Goal: Task Accomplishment & Management: Complete application form

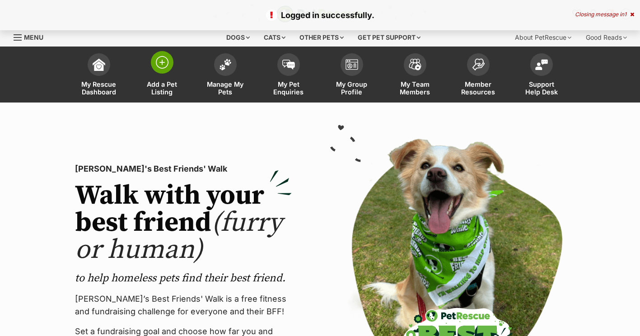
click at [161, 65] on img at bounding box center [162, 62] width 13 height 13
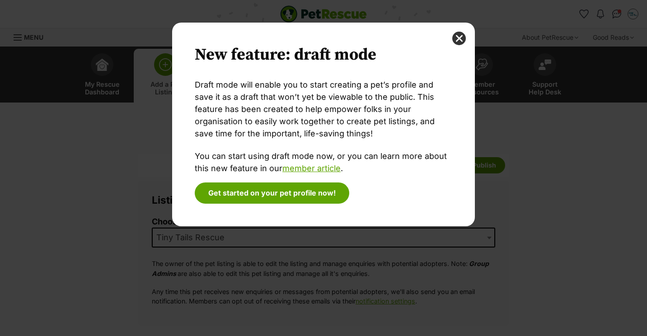
click at [427, 223] on div "New feature: draft mode Draft mode will enable you to start creating a pet’s pr…" at bounding box center [323, 125] width 303 height 204
click at [457, 37] on button "close" at bounding box center [459, 39] width 14 height 14
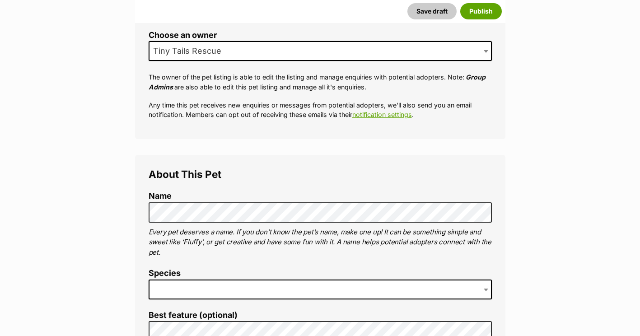
scroll to position [199, 0]
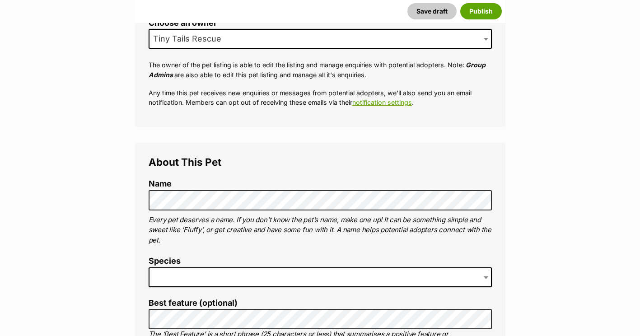
click at [180, 277] on span at bounding box center [320, 278] width 343 height 20
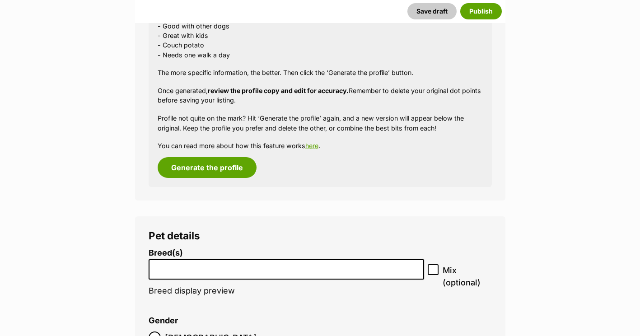
scroll to position [974, 0]
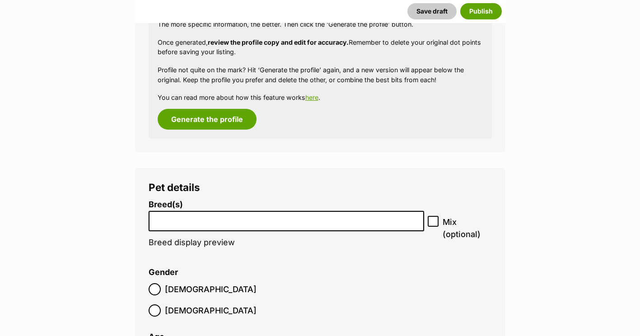
click at [309, 225] on li at bounding box center [287, 221] width 270 height 19
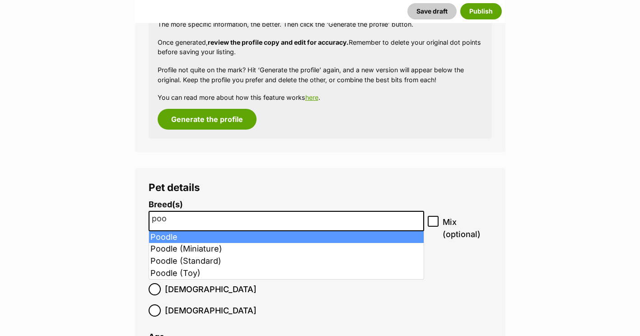
type input "poo"
click at [309, 225] on li "poo" at bounding box center [287, 221] width 270 height 19
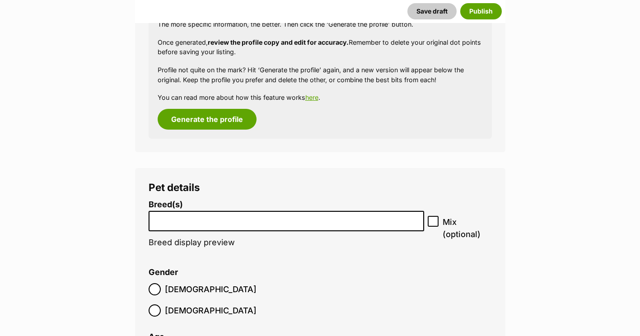
click at [284, 222] on input "search" at bounding box center [287, 218] width 270 height 9
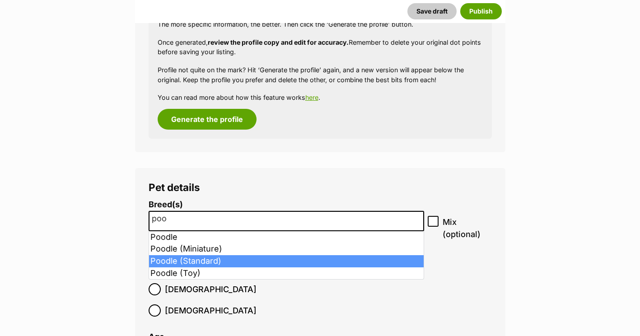
type input "poo"
select select "8940"
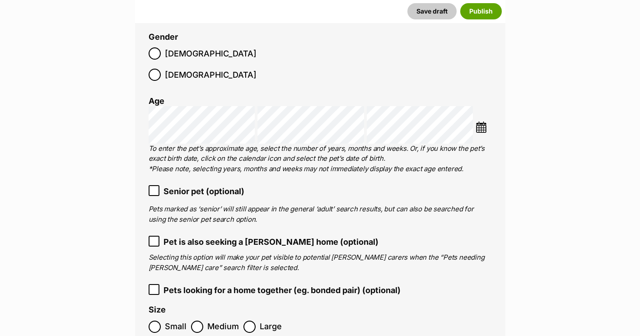
scroll to position [1257, 0]
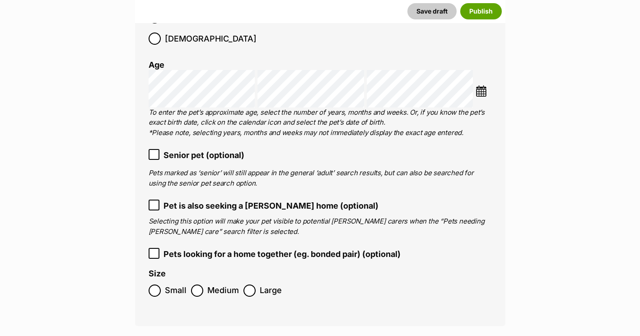
click at [151, 250] on icon at bounding box center [154, 253] width 6 height 6
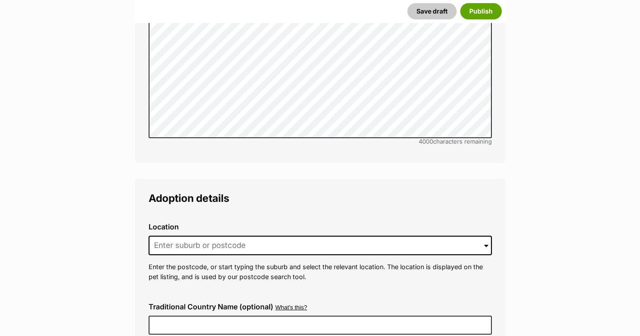
scroll to position [2058, 0]
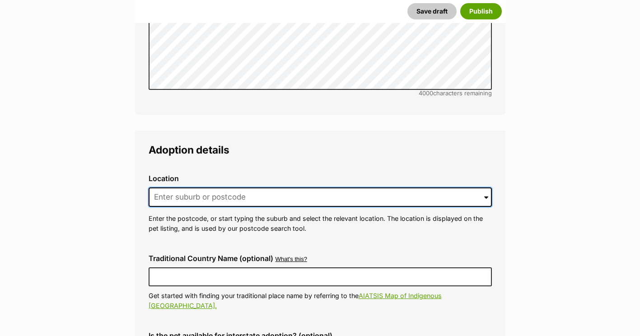
click at [300, 188] on input at bounding box center [320, 198] width 343 height 20
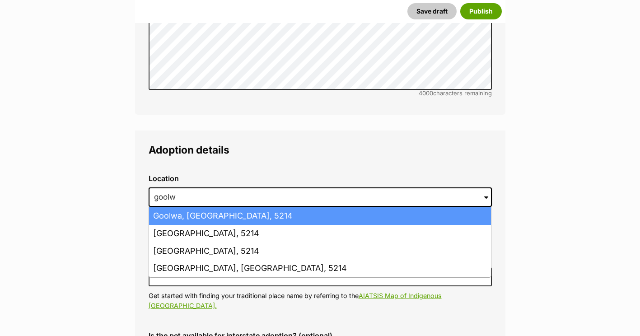
click at [266, 207] on li "Goolwa, South Australia, 5214" at bounding box center [320, 216] width 342 height 18
type input "Goolwa, South Australia, 5214"
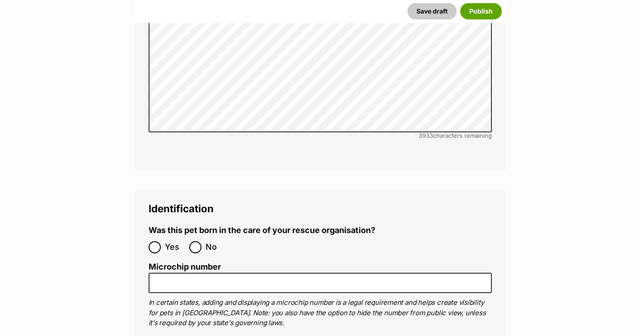
scroll to position [2865, 0]
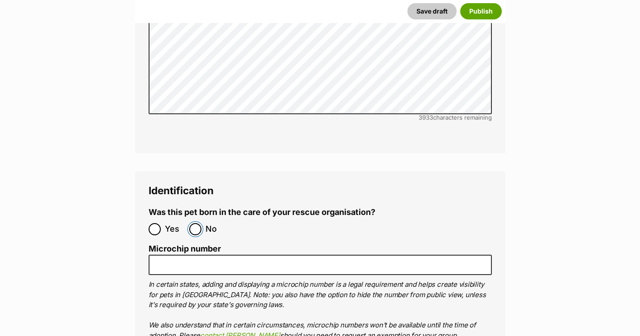
click at [197, 223] on input "No" at bounding box center [195, 229] width 12 height 12
radio input "true"
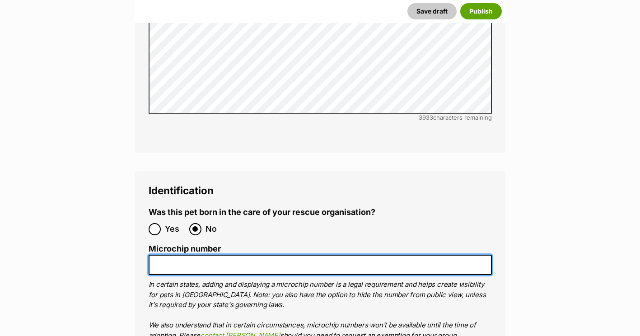
click at [176, 255] on input "Microchip number" at bounding box center [320, 265] width 343 height 20
click at [176, 255] on input "956000013273921" at bounding box center [320, 265] width 343 height 20
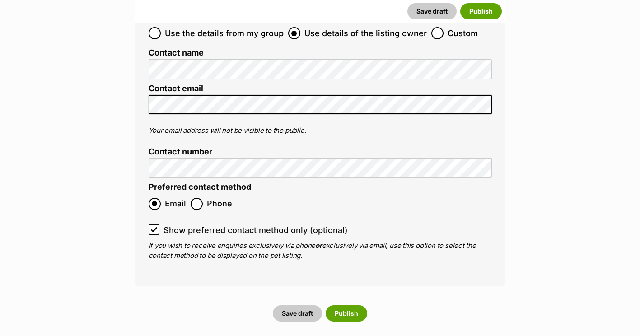
scroll to position [3401, 0]
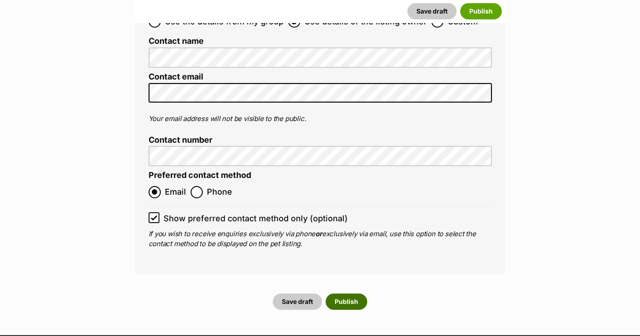
type input "956000013273921"
click at [348, 294] on button "Publish" at bounding box center [347, 302] width 42 height 16
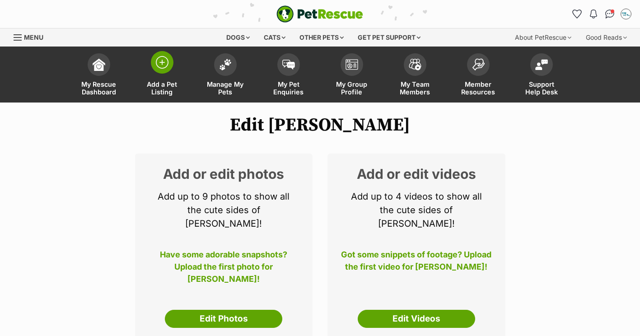
click at [158, 63] on img at bounding box center [162, 62] width 13 height 13
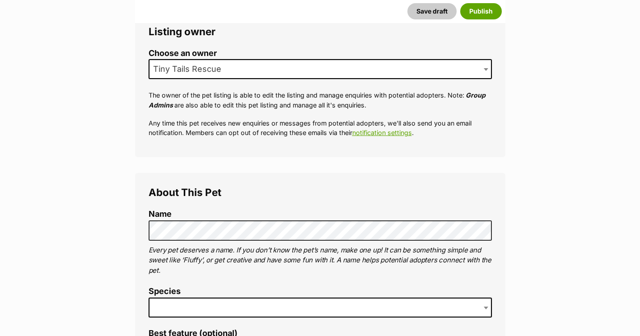
scroll to position [204, 0]
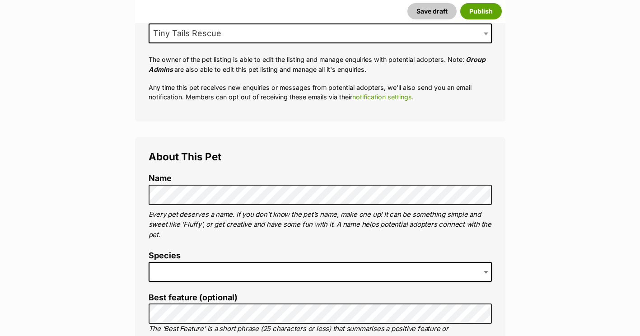
click at [229, 268] on span at bounding box center [320, 272] width 343 height 20
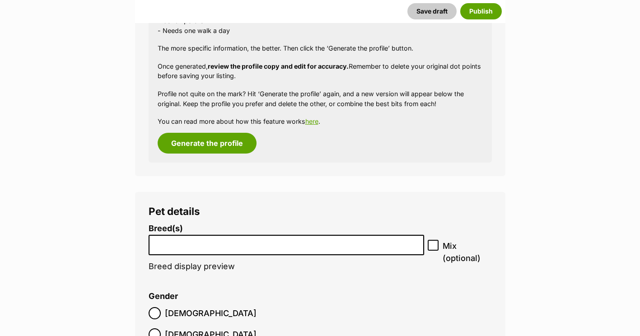
scroll to position [981, 0]
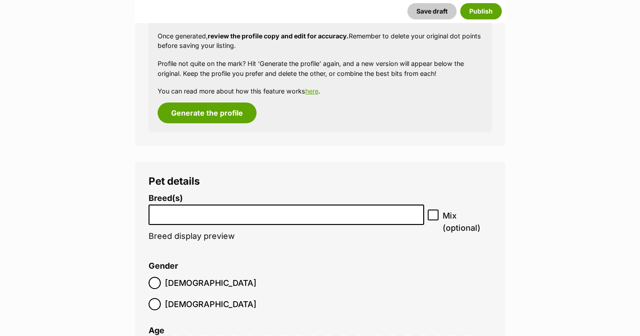
click at [353, 219] on li at bounding box center [287, 215] width 270 height 19
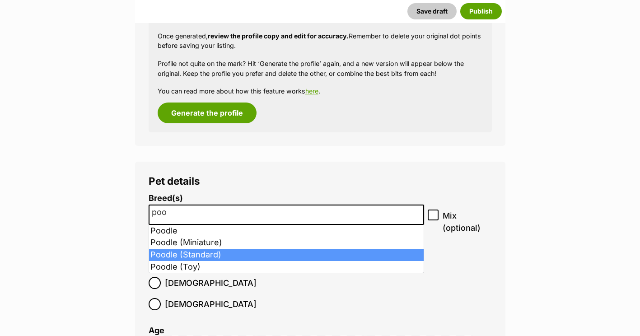
type input "poo"
select select "8940"
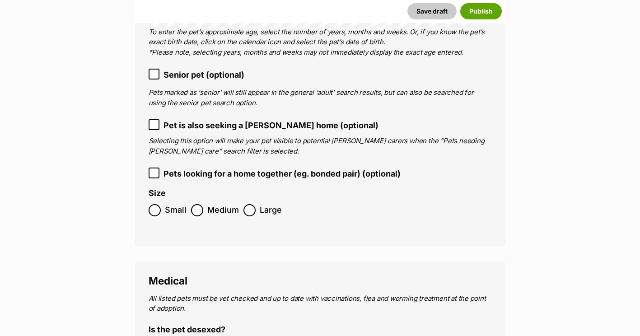
scroll to position [1332, 0]
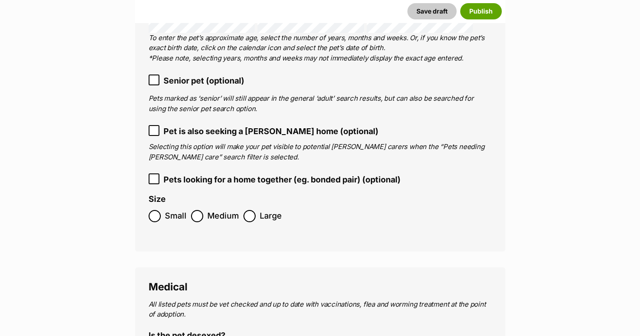
click at [155, 177] on icon at bounding box center [153, 179] width 5 height 4
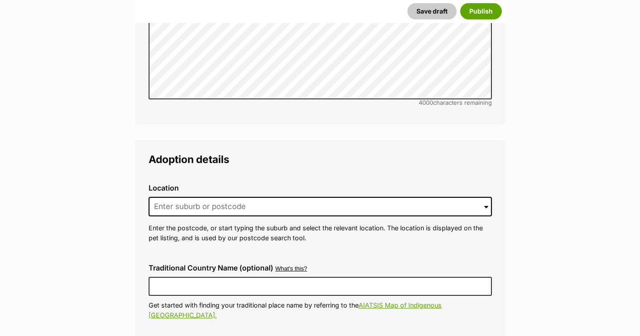
scroll to position [2067, 0]
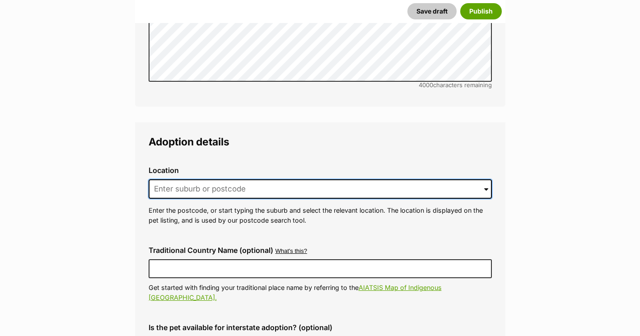
click at [380, 179] on input at bounding box center [320, 189] width 343 height 20
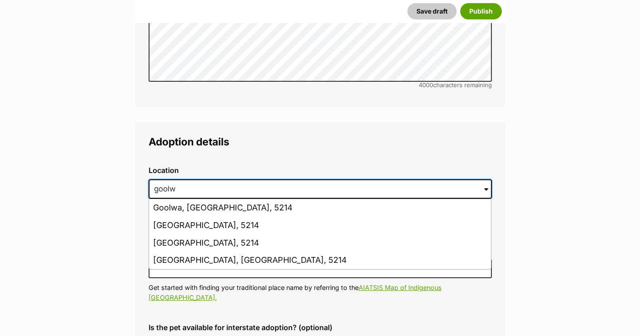
click at [380, 179] on input "goolw" at bounding box center [320, 189] width 343 height 20
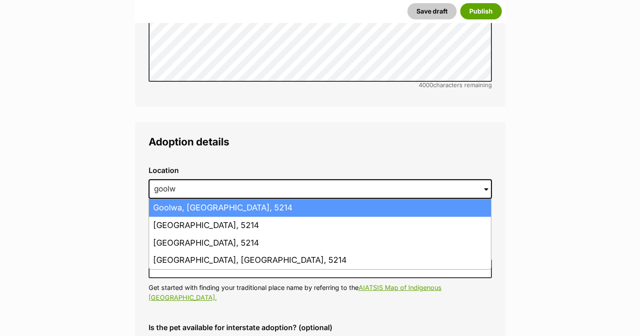
click at [296, 199] on li "Goolwa, South Australia, 5214" at bounding box center [320, 208] width 342 height 18
type input "Goolwa, South Australia, 5214"
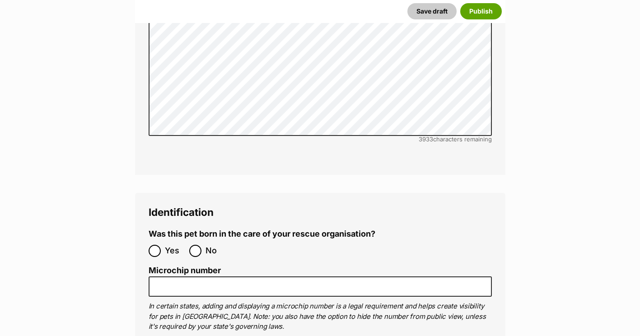
scroll to position [2850, 0]
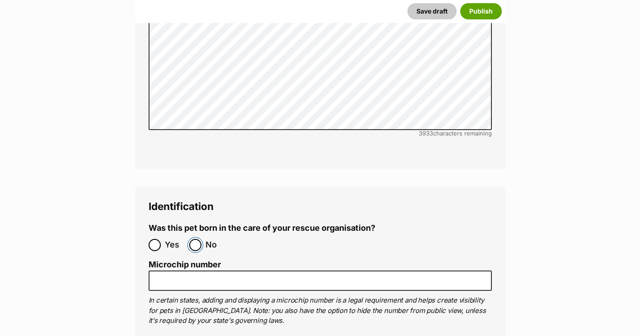
click at [191, 239] on input "No" at bounding box center [195, 245] width 12 height 12
radio input "true"
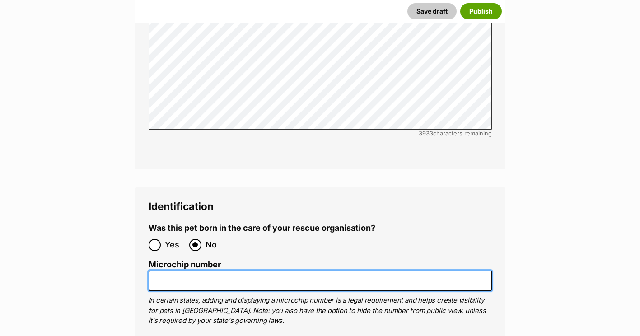
click at [174, 271] on input "Microchip number" at bounding box center [320, 281] width 343 height 20
click at [174, 271] on input "956000013281319" at bounding box center [320, 281] width 343 height 20
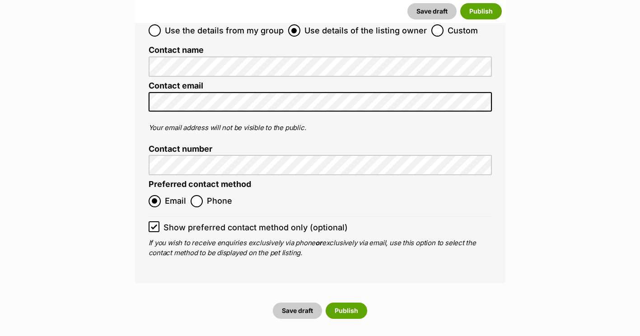
scroll to position [3410, 0]
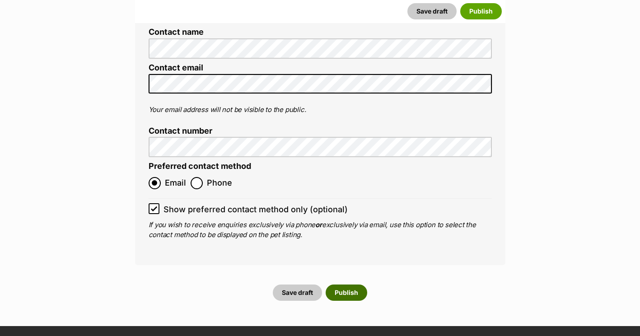
type input "956000013281319"
click at [344, 285] on button "Publish" at bounding box center [347, 293] width 42 height 16
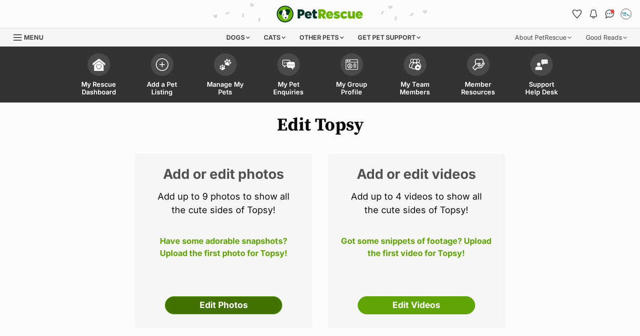
click at [217, 303] on link "Edit Photos" at bounding box center [223, 305] width 117 height 18
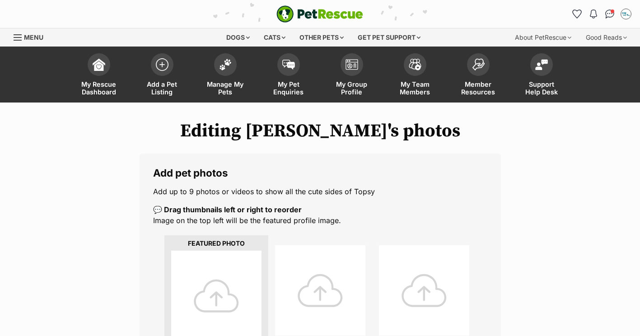
click at [215, 297] on div at bounding box center [216, 296] width 90 height 90
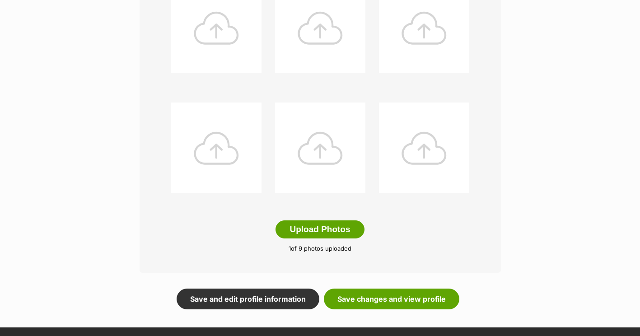
scroll to position [437, 0]
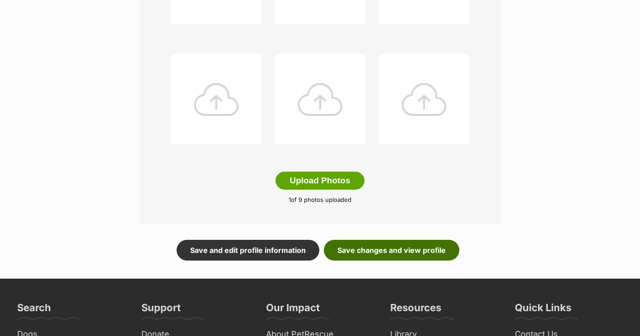
click at [385, 247] on link "Save changes and view profile" at bounding box center [392, 250] width 136 height 21
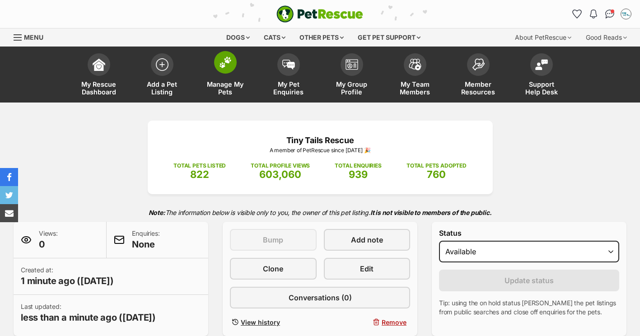
click at [225, 68] on img at bounding box center [225, 62] width 13 height 12
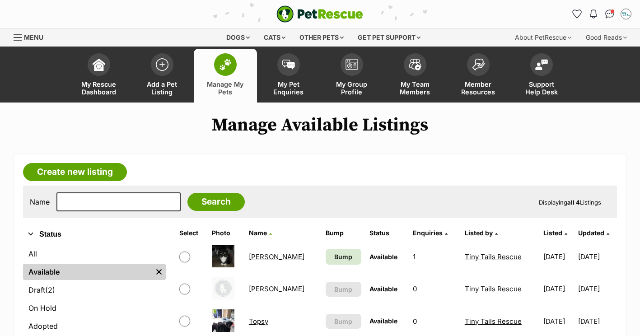
click at [225, 68] on img at bounding box center [225, 65] width 13 height 12
click at [263, 290] on link "[PERSON_NAME]" at bounding box center [277, 289] width 56 height 9
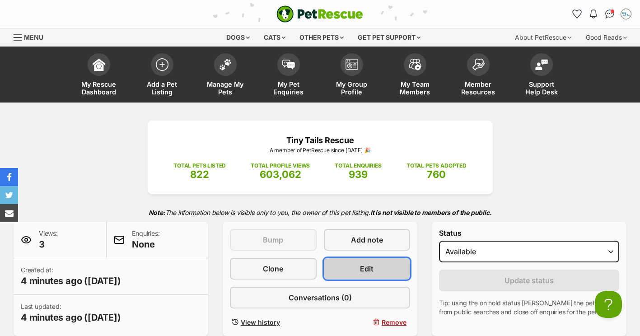
click at [350, 267] on link "Edit" at bounding box center [367, 269] width 87 height 22
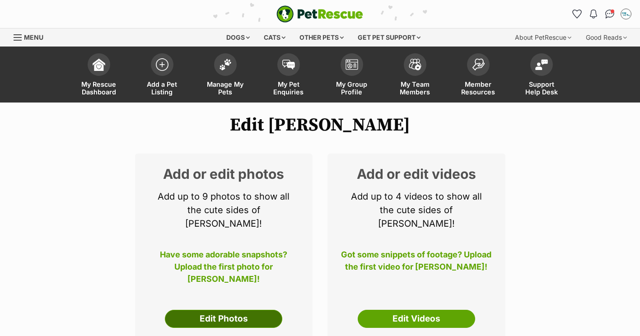
click at [221, 310] on link "Edit Photos" at bounding box center [223, 319] width 117 height 18
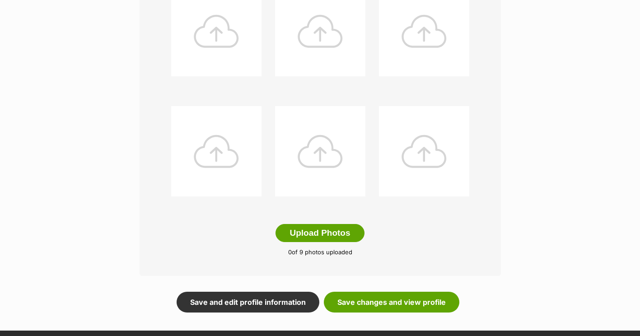
scroll to position [386, 0]
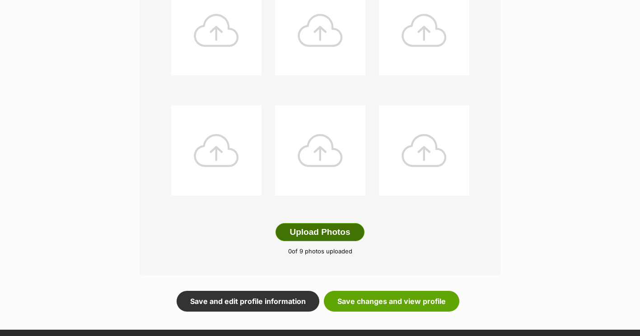
click at [328, 229] on button "Upload Photos" at bounding box center [320, 232] width 89 height 18
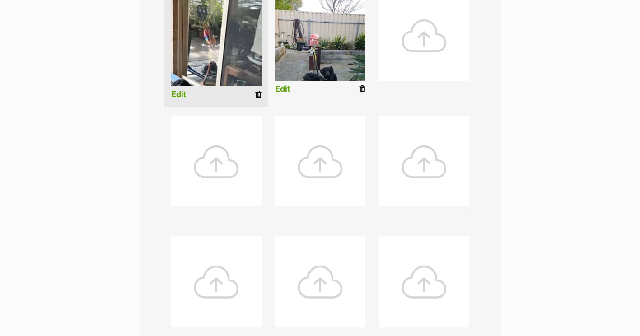
scroll to position [386, 0]
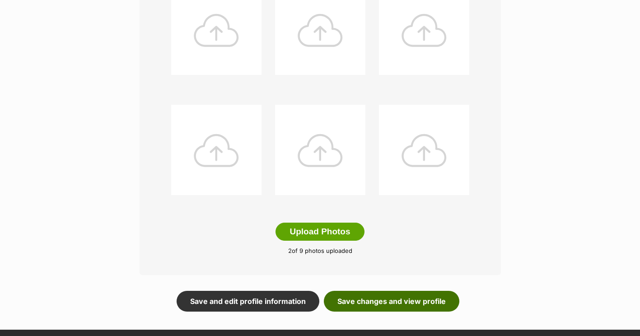
click at [335, 297] on link "Save changes and view profile" at bounding box center [392, 301] width 136 height 21
